Goal: Use online tool/utility: Utilize a website feature to perform a specific function

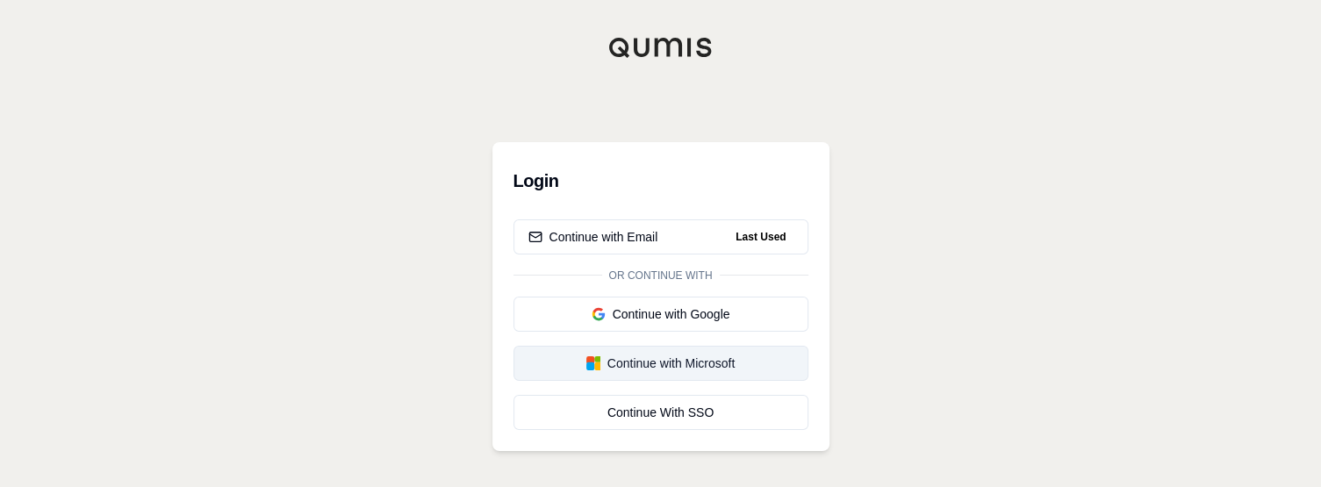
click at [708, 361] on div "Continue with Microsoft" at bounding box center [660, 364] width 265 height 18
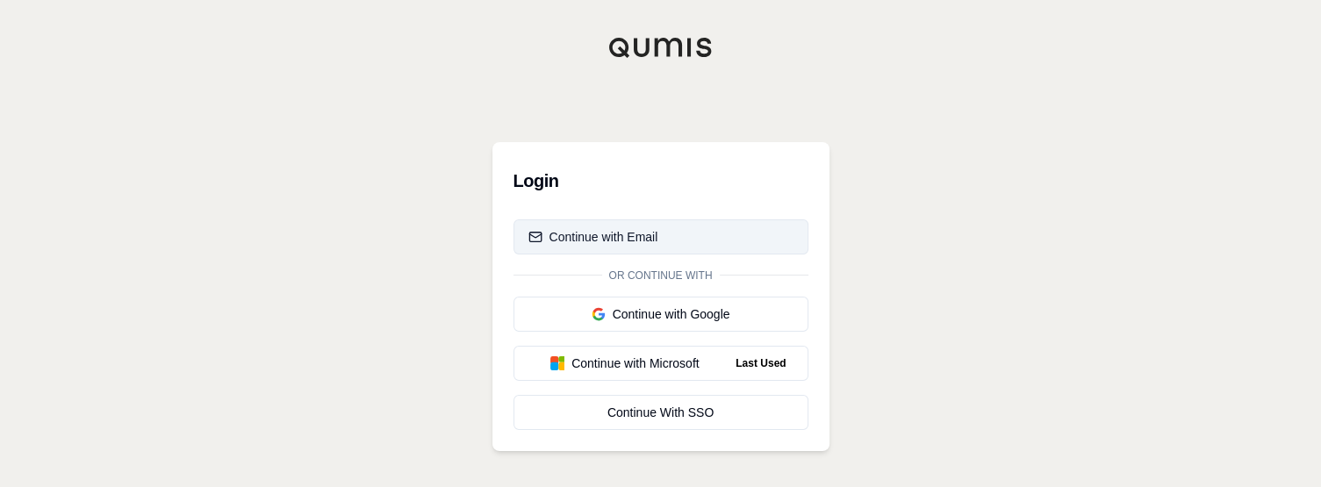
click at [655, 238] on div "Continue with Email" at bounding box center [593, 237] width 130 height 18
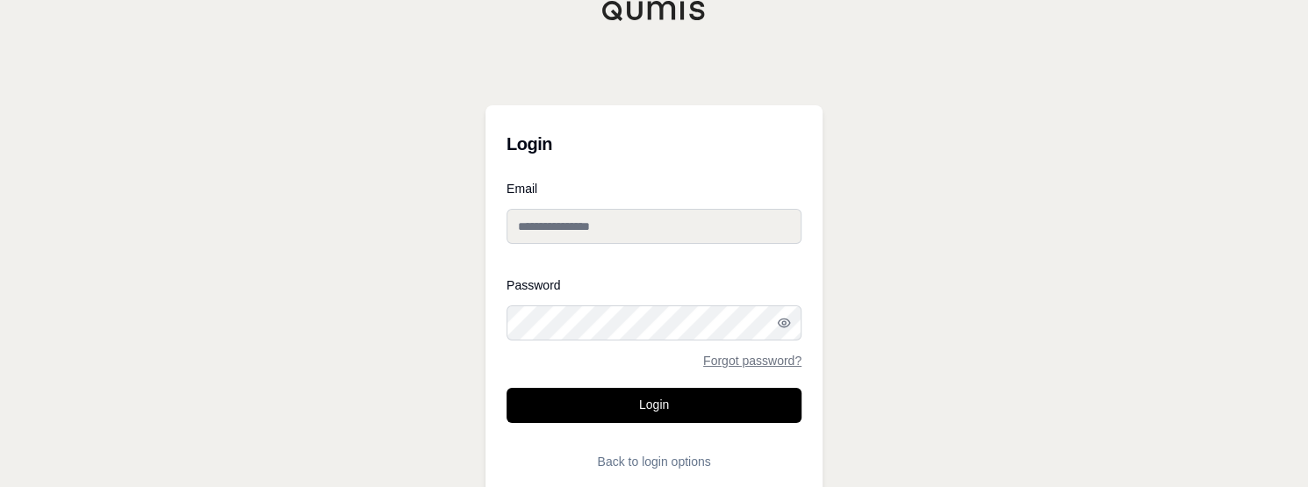
click at [602, 219] on input "Email" at bounding box center [653, 226] width 295 height 35
type input "**********"
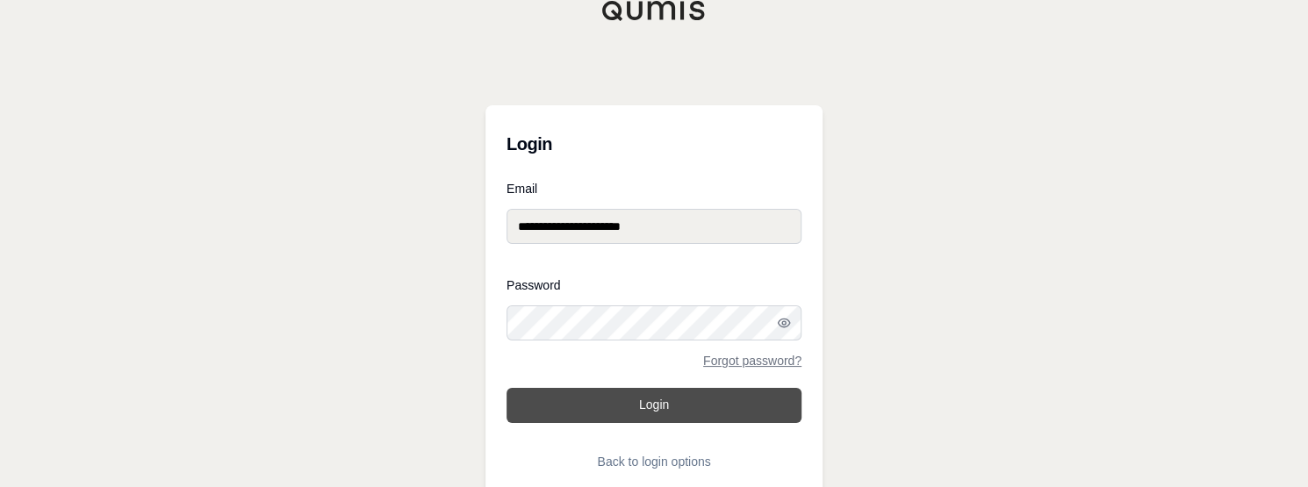
click at [686, 391] on button "Login" at bounding box center [653, 405] width 295 height 35
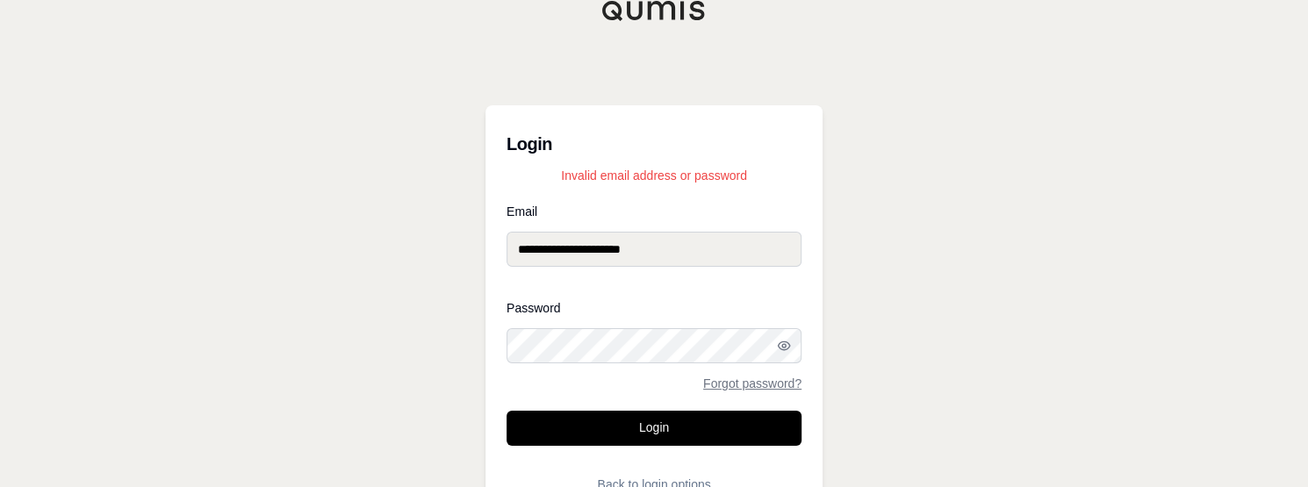
click at [477, 326] on div "**********" at bounding box center [654, 261] width 1308 height 523
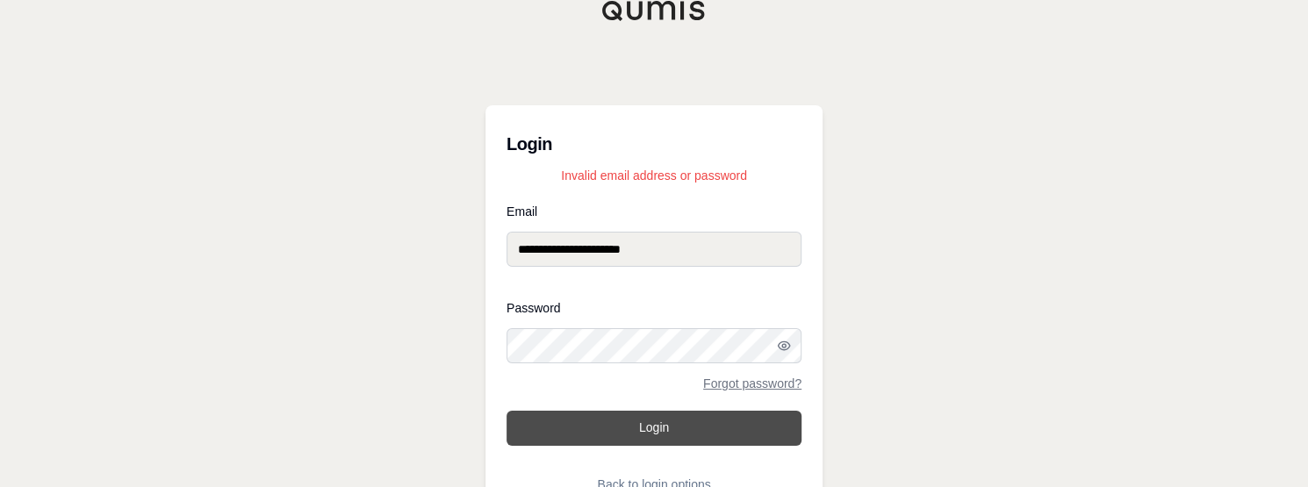
click at [623, 425] on button "Login" at bounding box center [653, 428] width 295 height 35
click at [622, 434] on button "Login" at bounding box center [653, 428] width 295 height 35
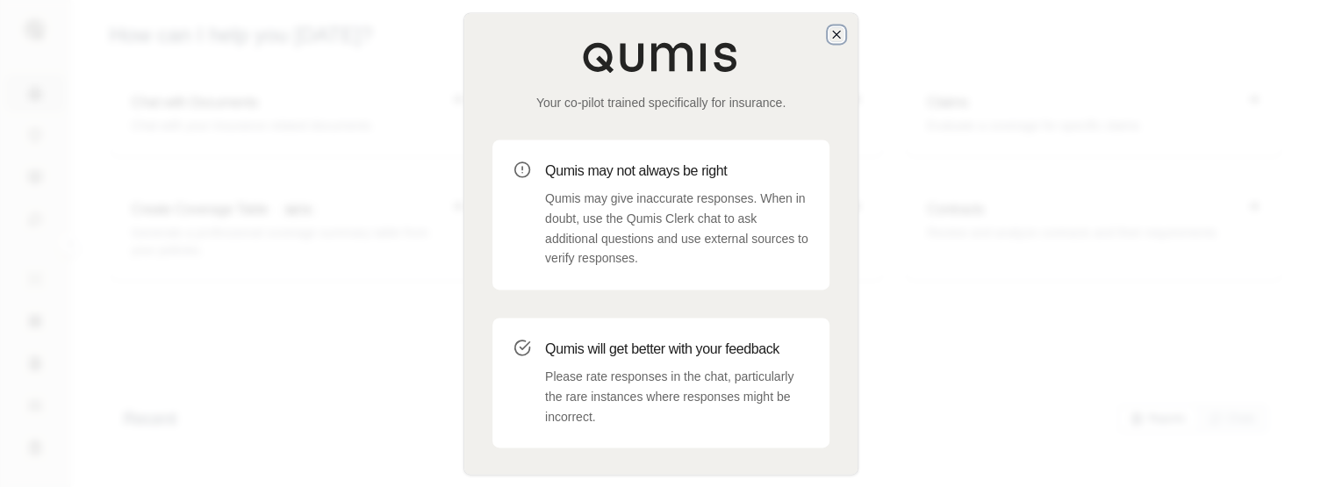
click at [831, 29] on icon "button" at bounding box center [836, 34] width 14 height 14
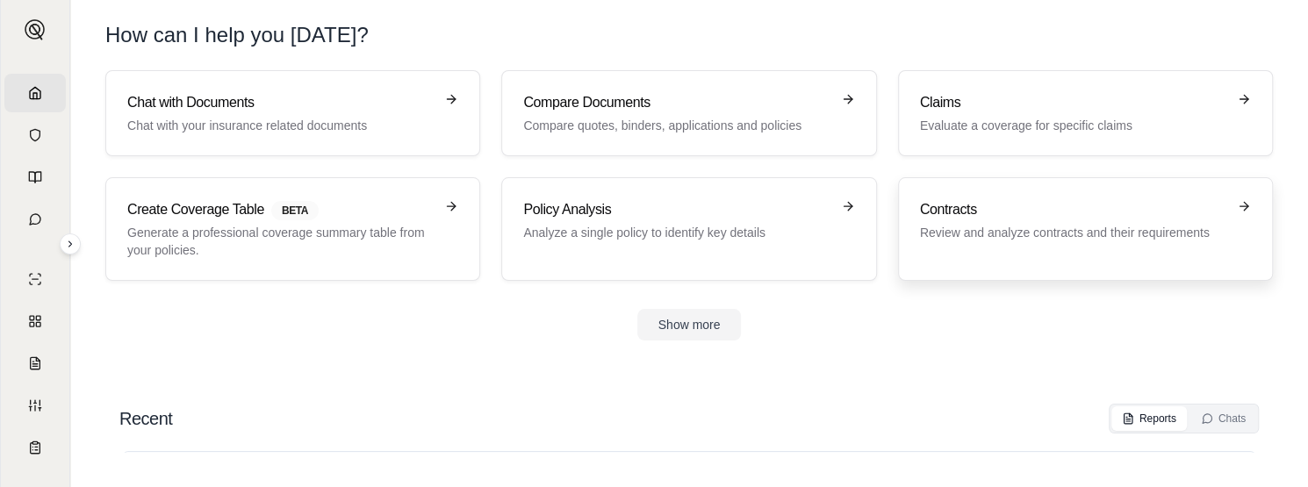
click at [1227, 208] on div "Contracts Review and analyze contracts and their requirements" at bounding box center [1085, 229] width 331 height 60
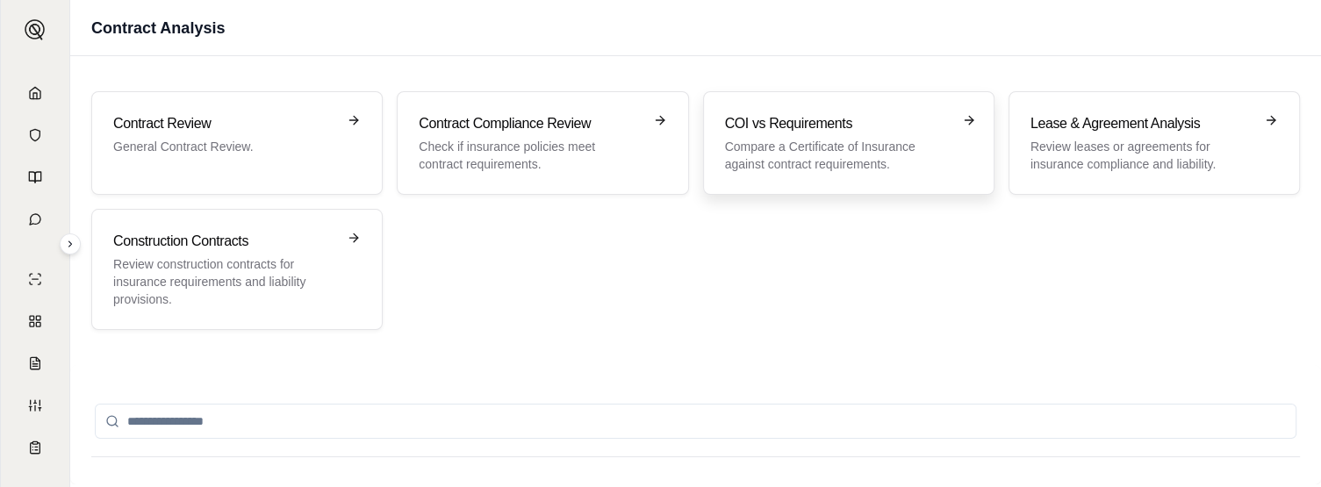
click at [828, 150] on p "Compare a Certificate of Insurance against contract requirements." at bounding box center [836, 155] width 223 height 35
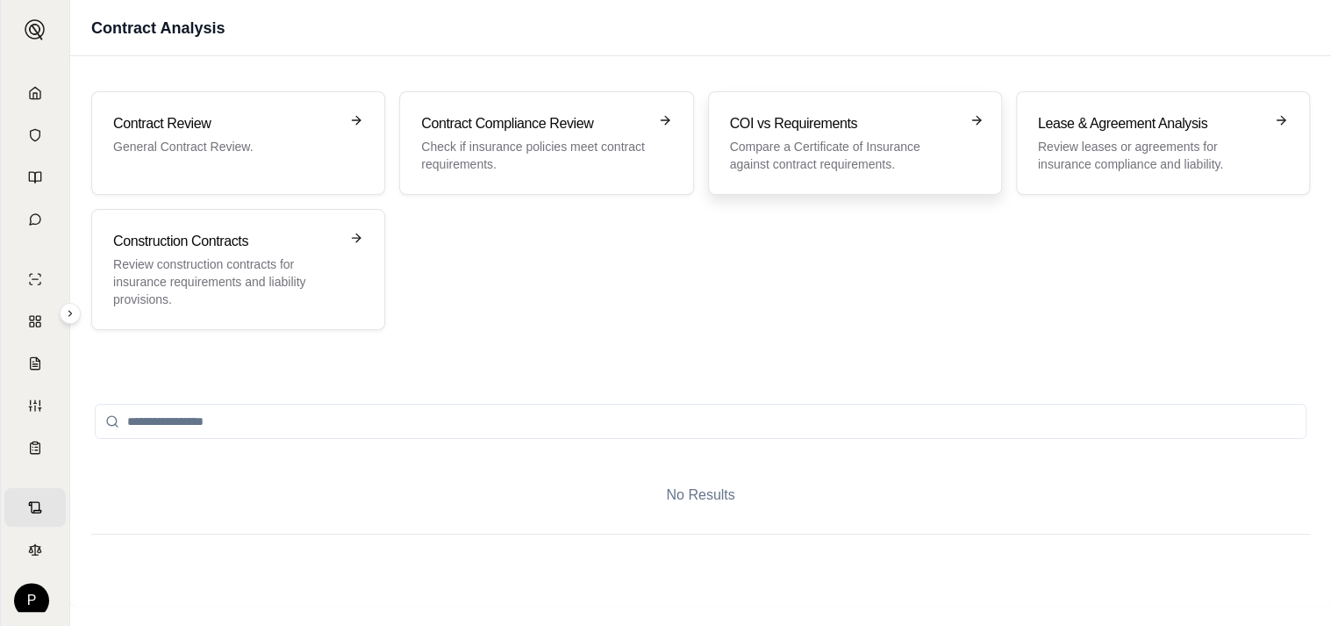
click at [824, 132] on h3 "COI vs Requirements" at bounding box center [843, 123] width 226 height 21
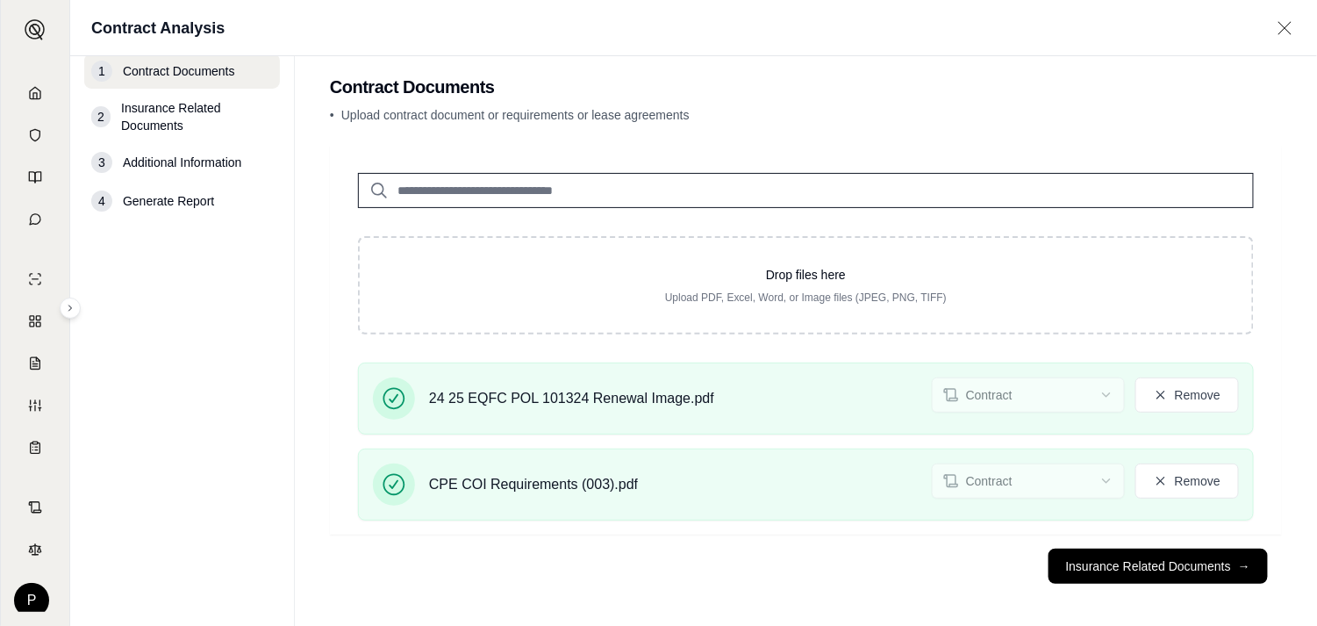
scroll to position [22, 0]
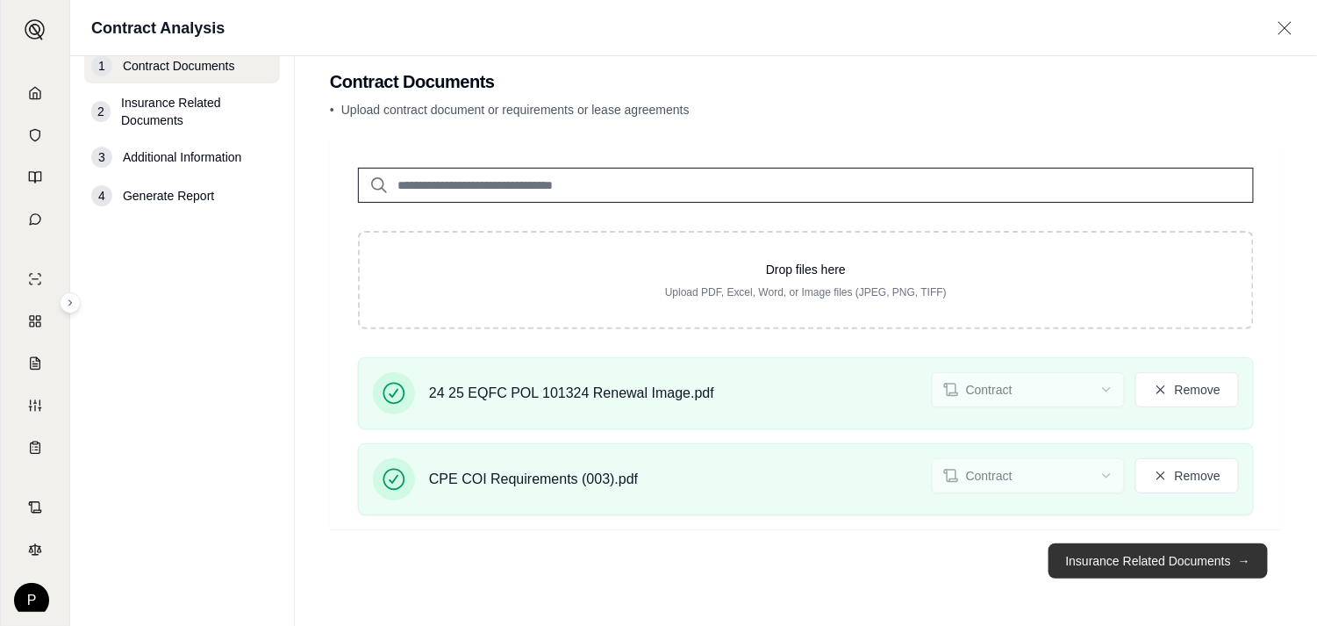
click at [1129, 486] on button "Insurance Related Documents →" at bounding box center [1158, 560] width 219 height 35
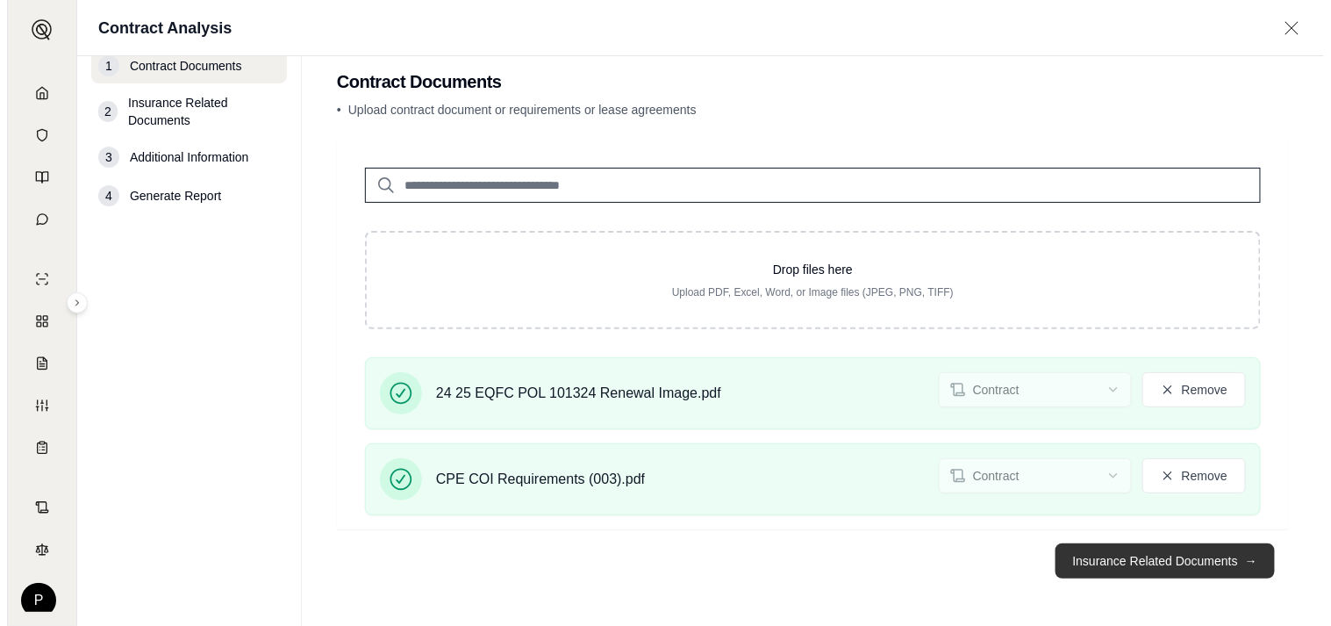
scroll to position [0, 0]
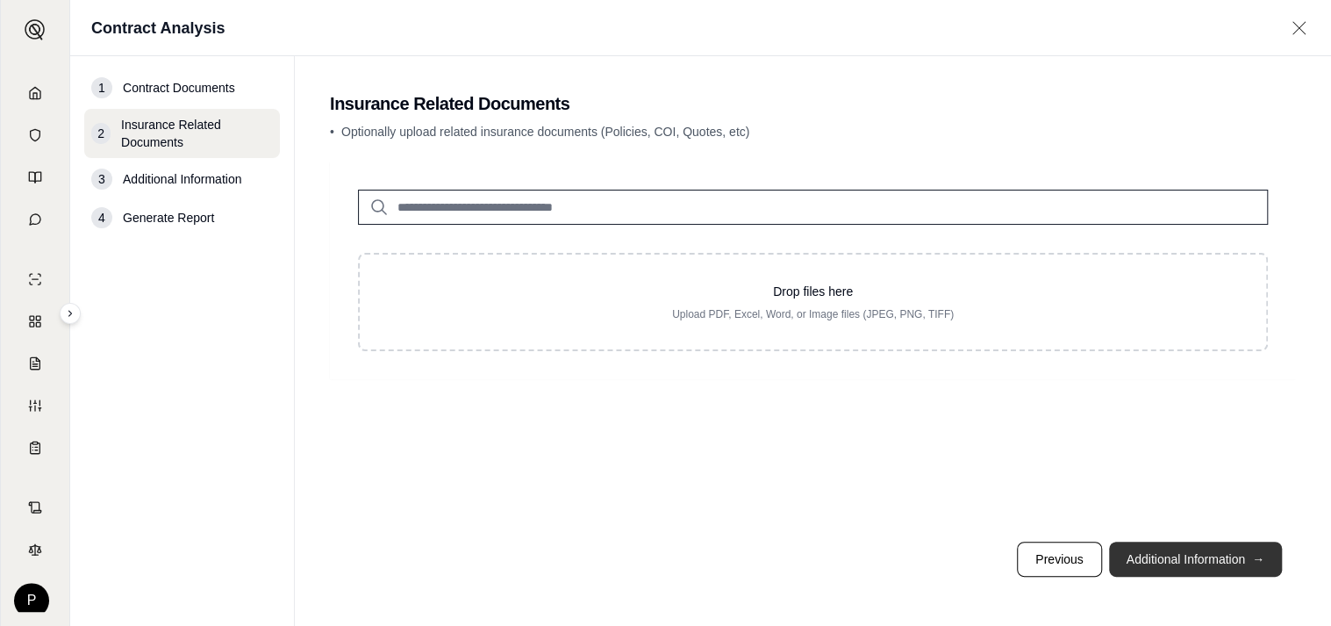
click at [1196, 486] on button "Additional Information →" at bounding box center [1195, 559] width 173 height 35
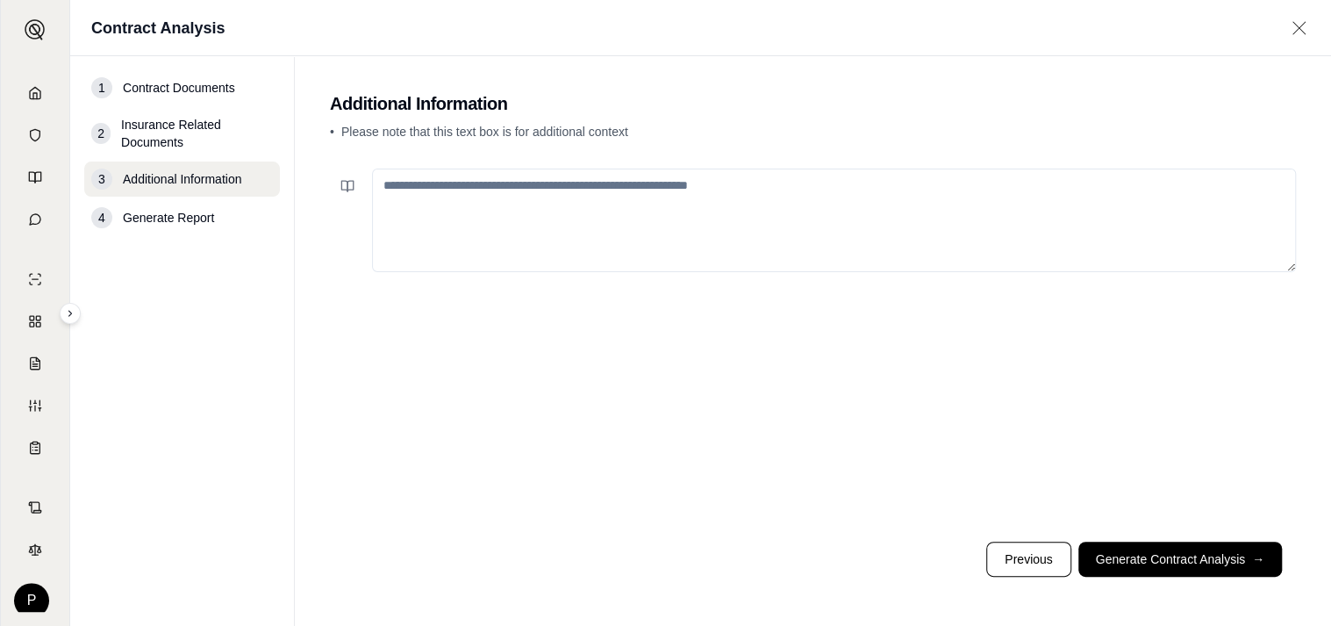
click at [484, 199] on textarea at bounding box center [834, 221] width 924 height 104
type textarea "*"
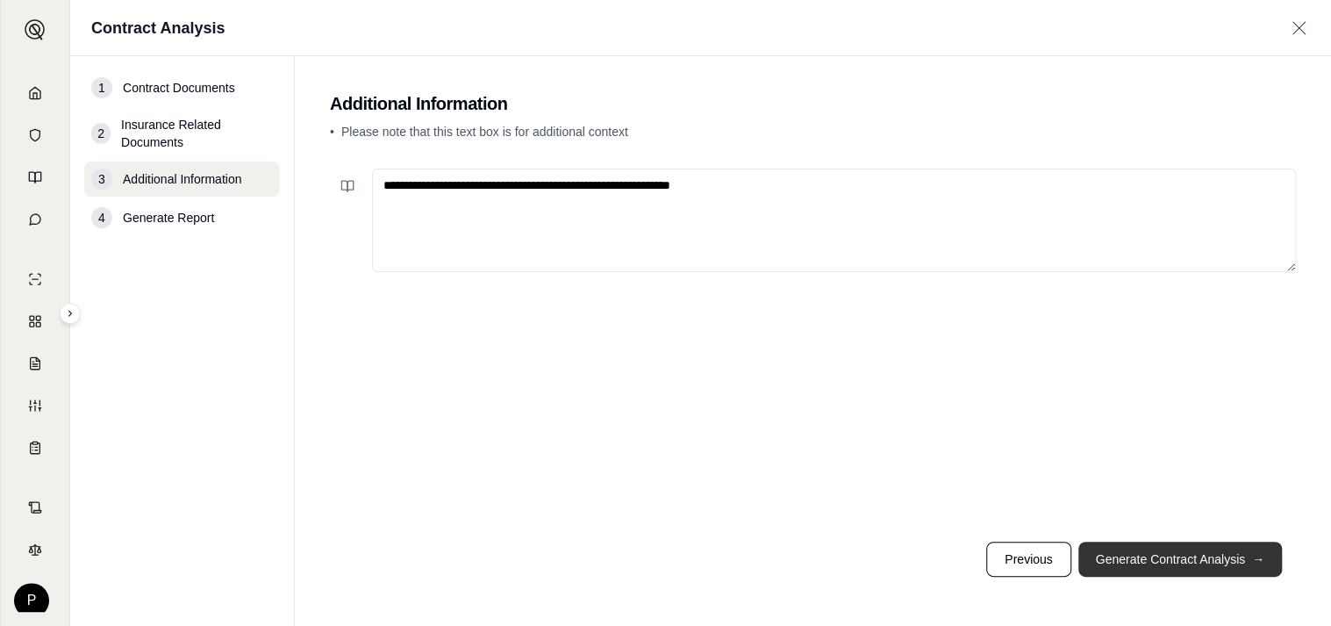
type textarea "**********"
click at [1227, 486] on button "Generate Contract Analysis →" at bounding box center [1181, 559] width 204 height 35
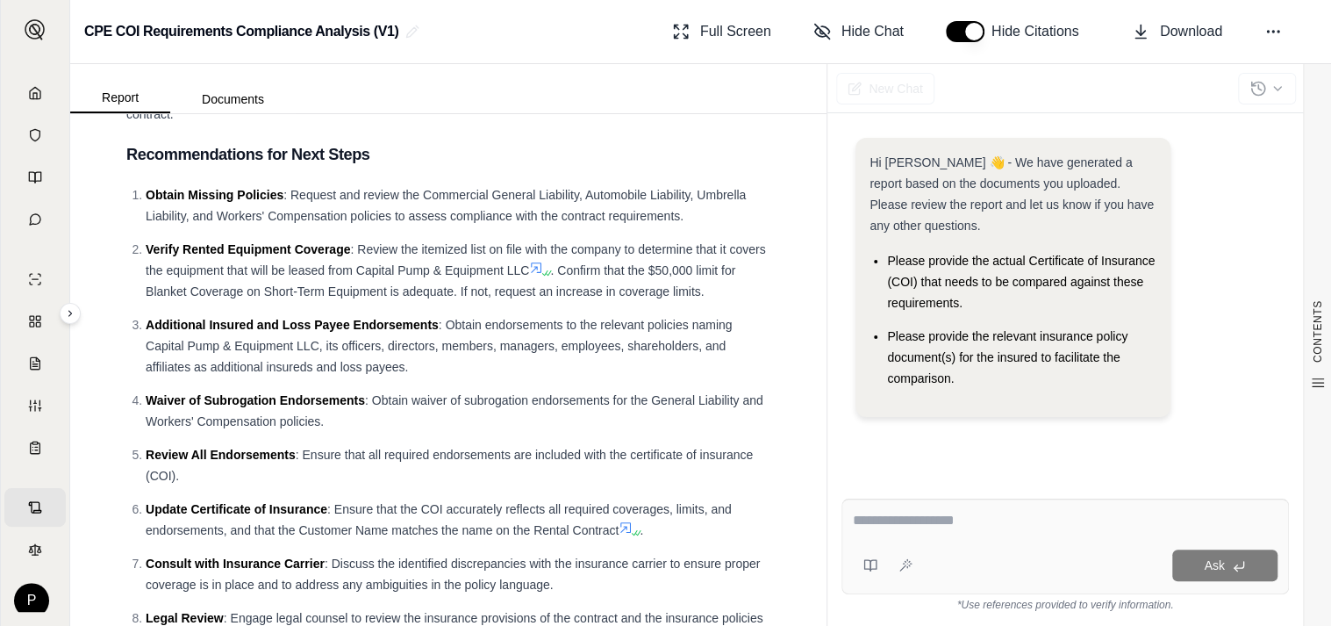
scroll to position [3641, 0]
